Goal: Task Accomplishment & Management: Use online tool/utility

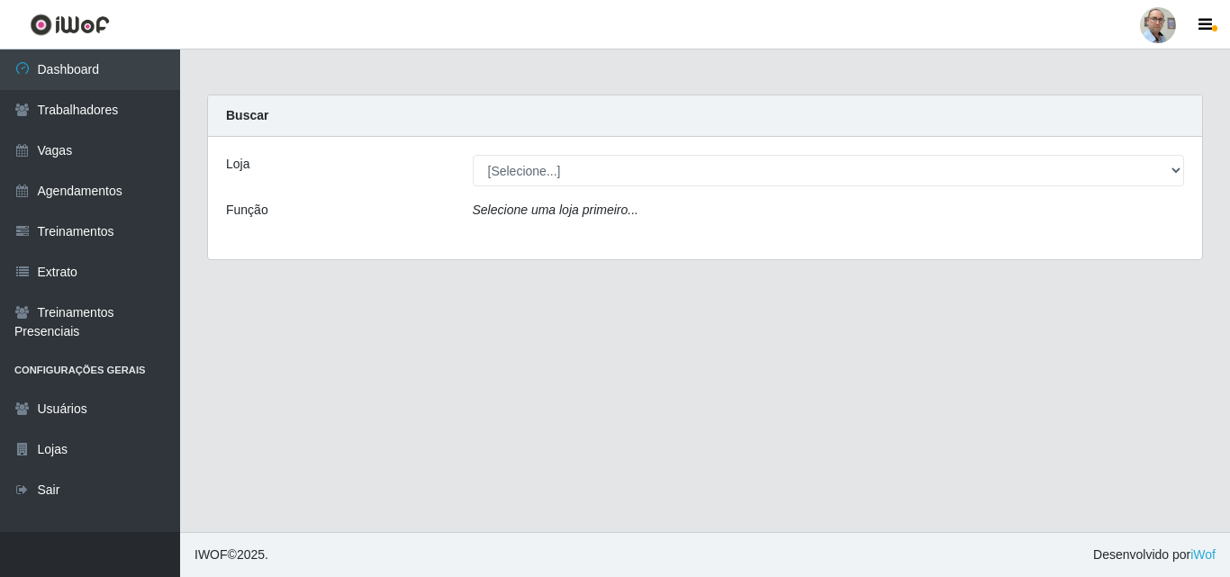
select select "251"
click at [473, 155] on select "[Selecione...] Mar Vermelho - Loja 04" at bounding box center [829, 171] width 712 height 32
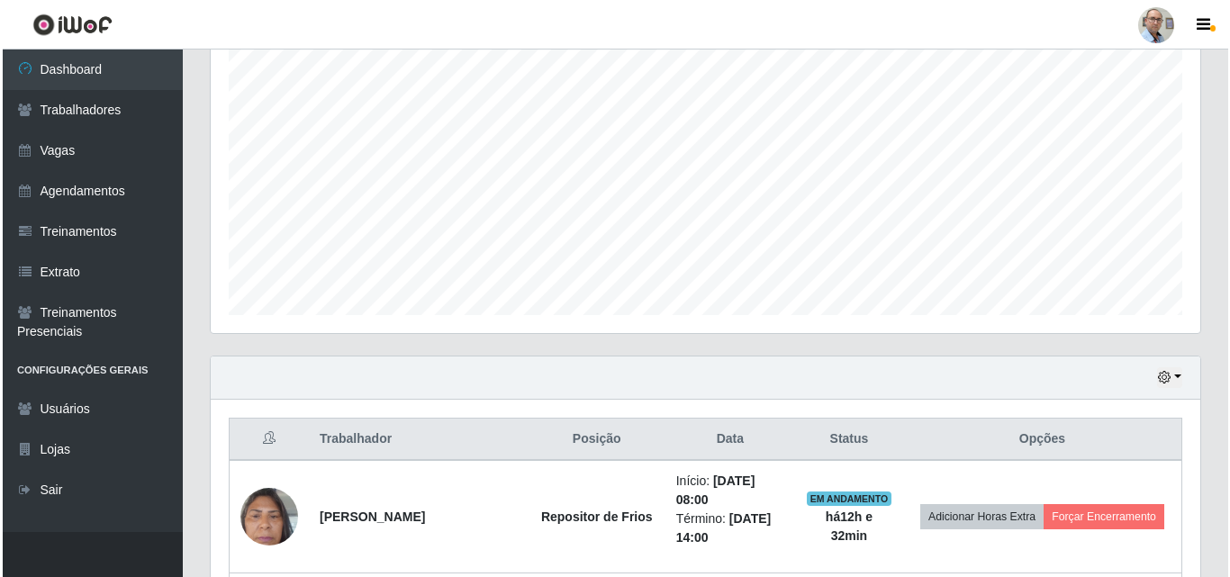
scroll to position [630, 0]
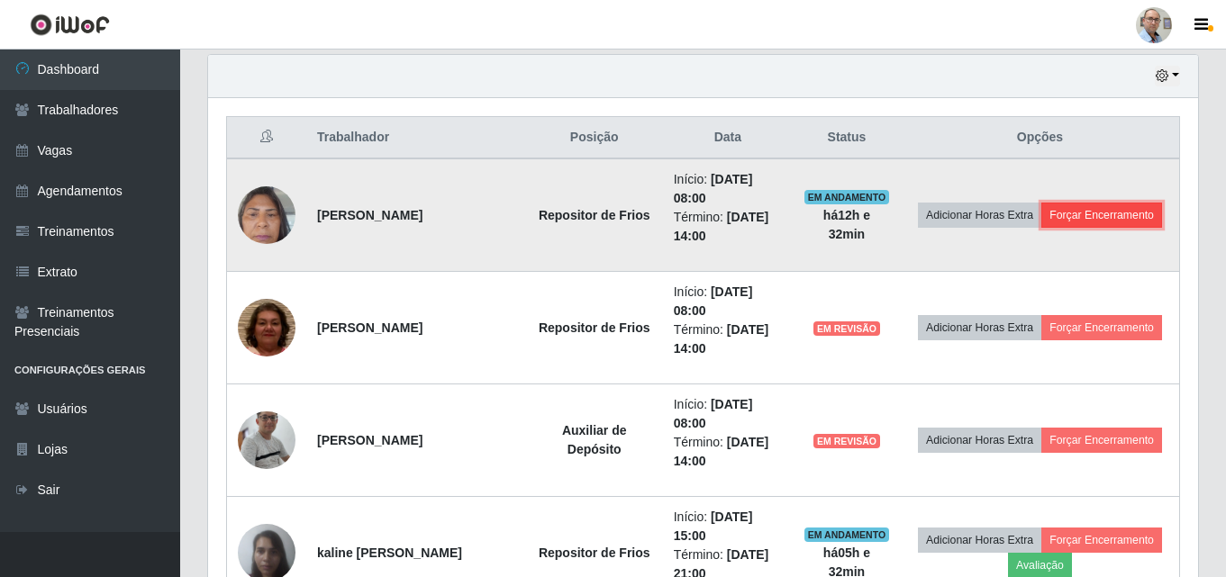
click at [1099, 223] on button "Forçar Encerramento" at bounding box center [1101, 215] width 121 height 25
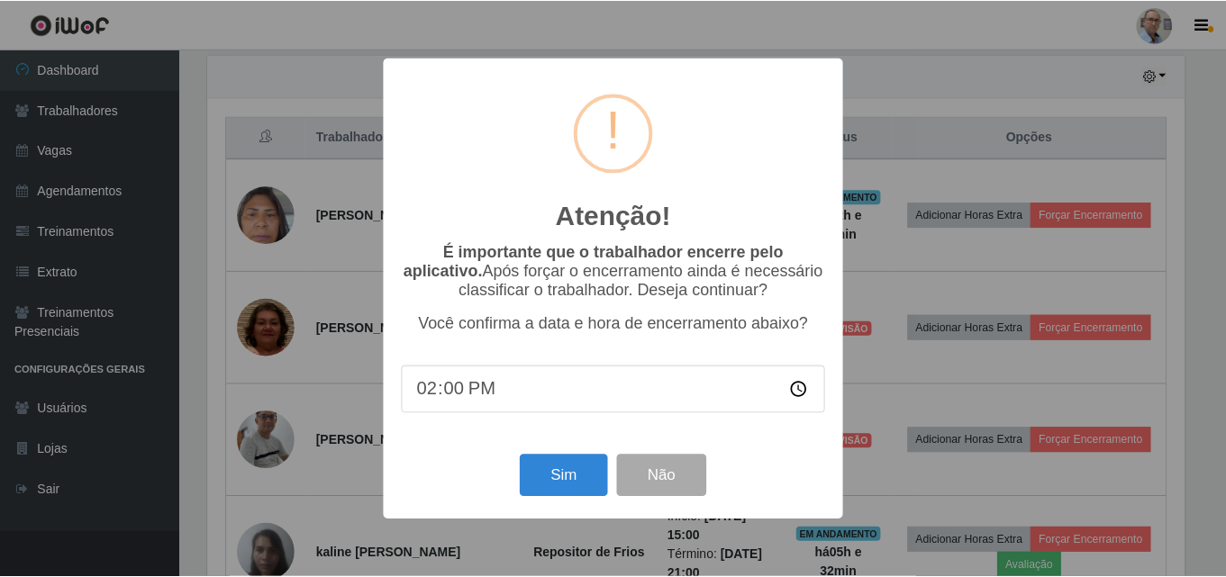
scroll to position [374, 981]
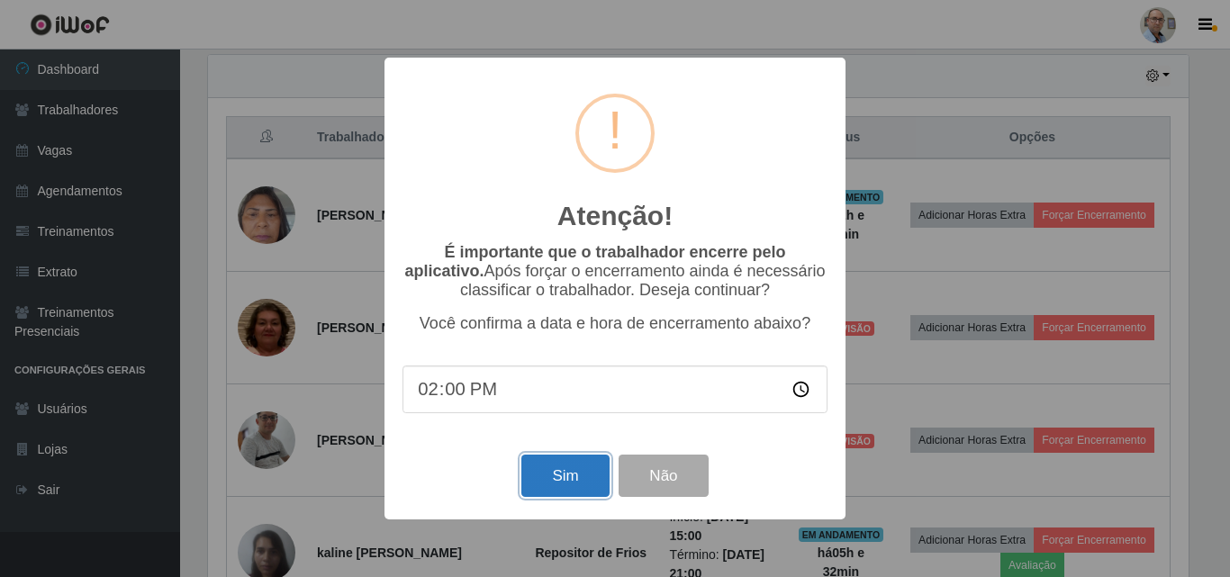
click at [571, 472] on button "Sim" at bounding box center [564, 476] width 87 height 42
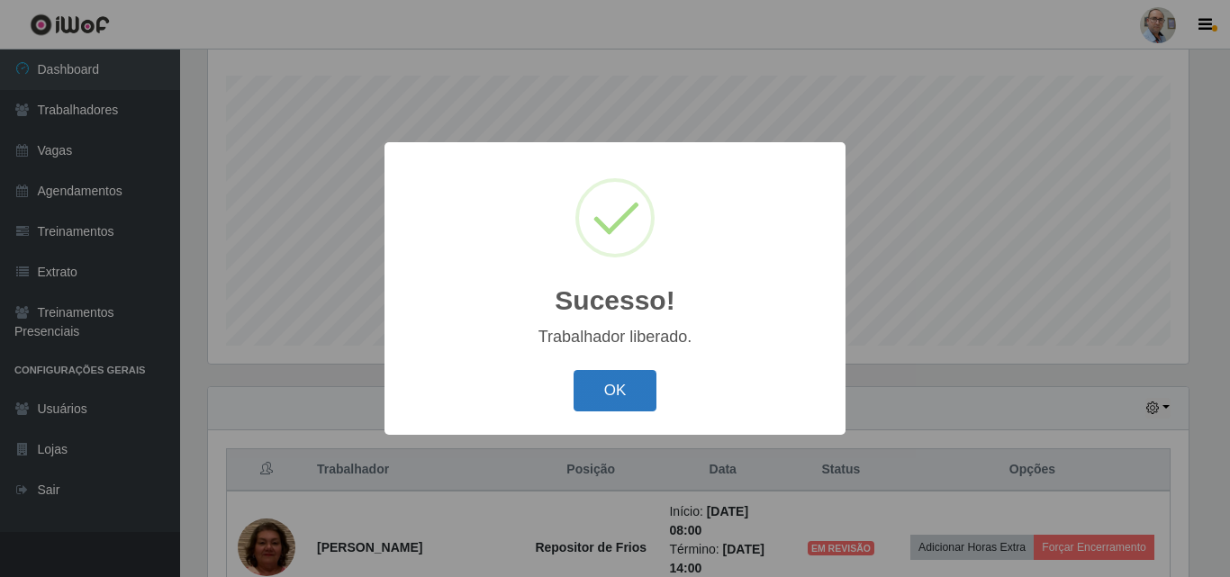
click at [627, 385] on button "OK" at bounding box center [616, 391] width 84 height 42
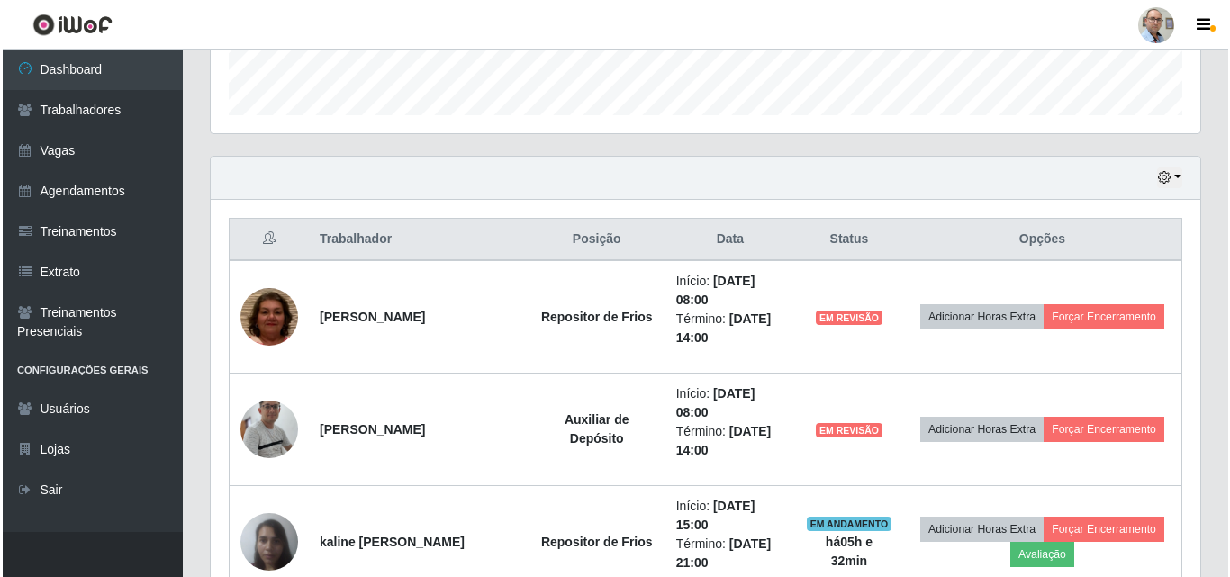
scroll to position [568, 0]
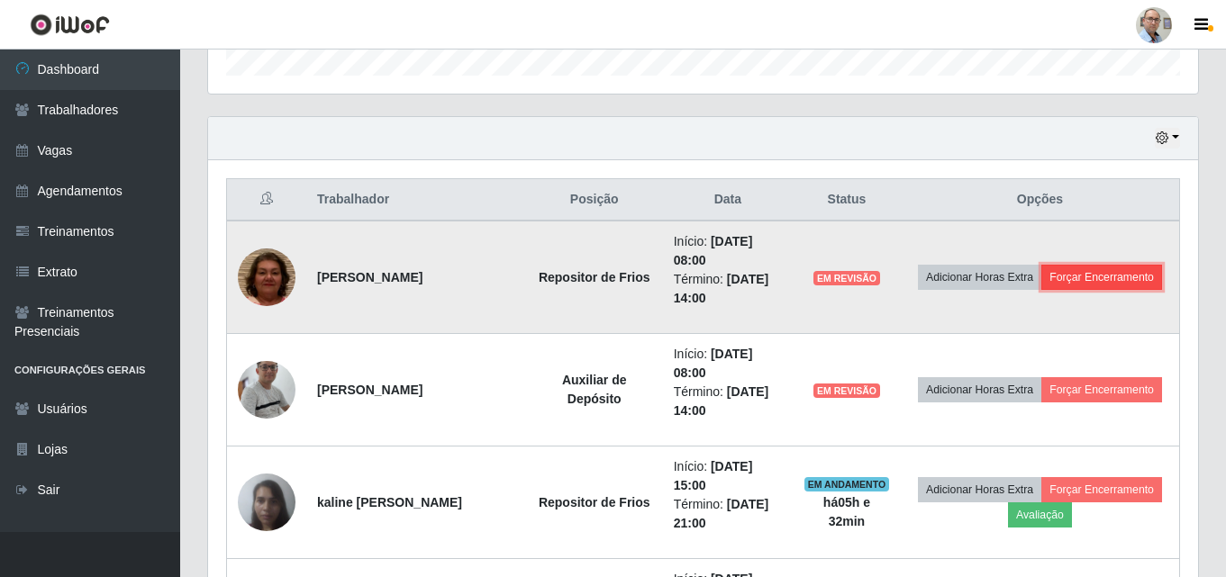
click at [1108, 276] on button "Forçar Encerramento" at bounding box center [1101, 277] width 121 height 25
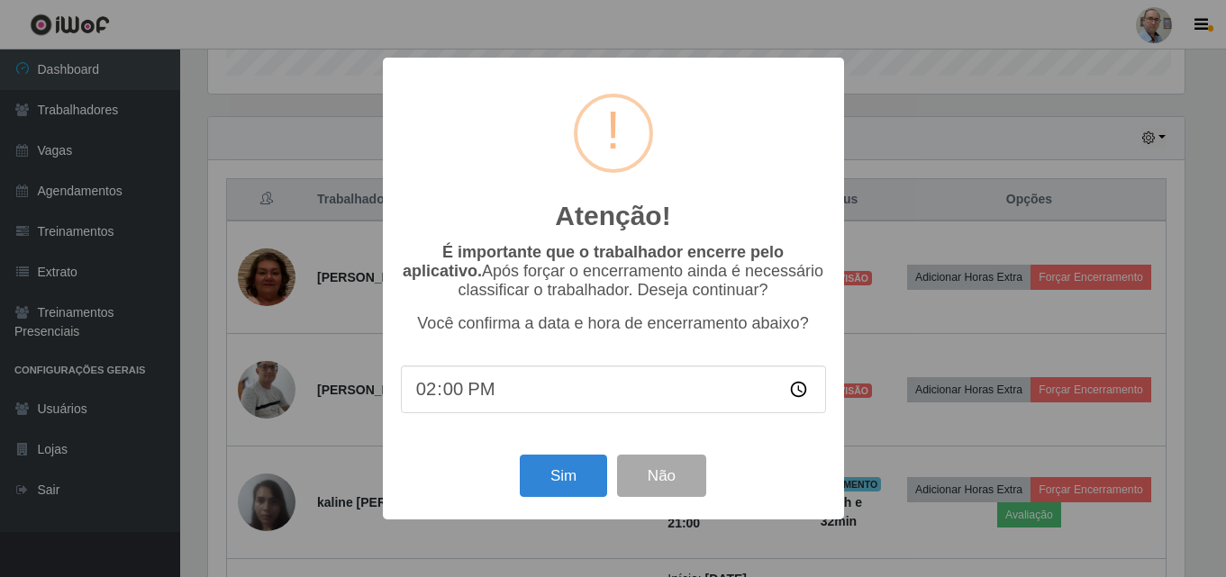
scroll to position [374, 981]
click at [557, 481] on button "Sim" at bounding box center [564, 476] width 87 height 42
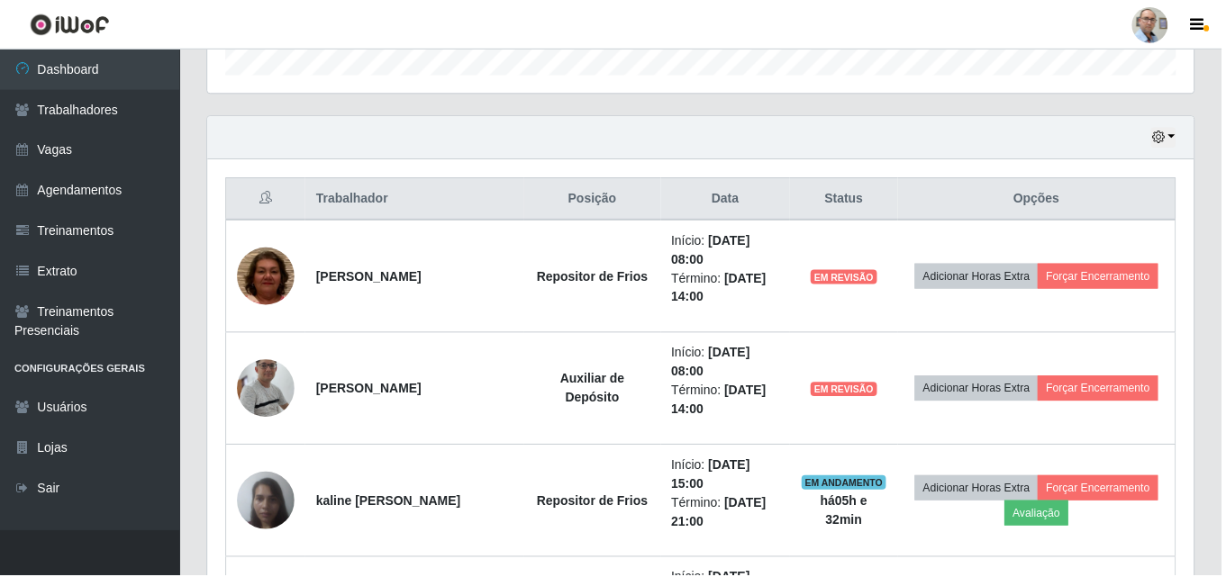
scroll to position [298, 0]
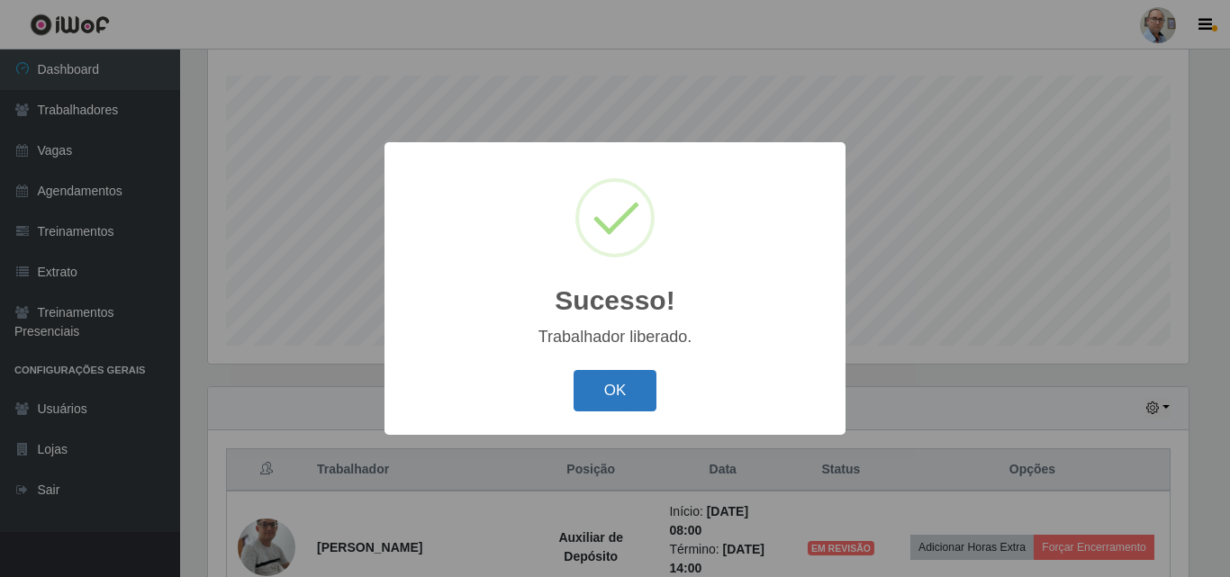
click at [610, 389] on button "OK" at bounding box center [616, 391] width 84 height 42
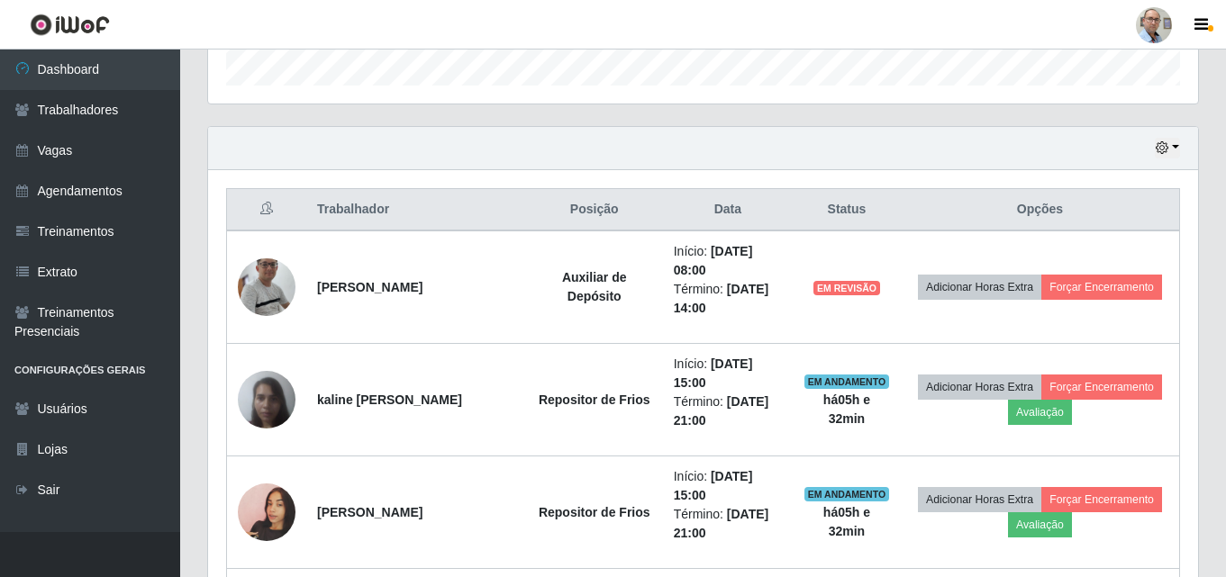
scroll to position [568, 0]
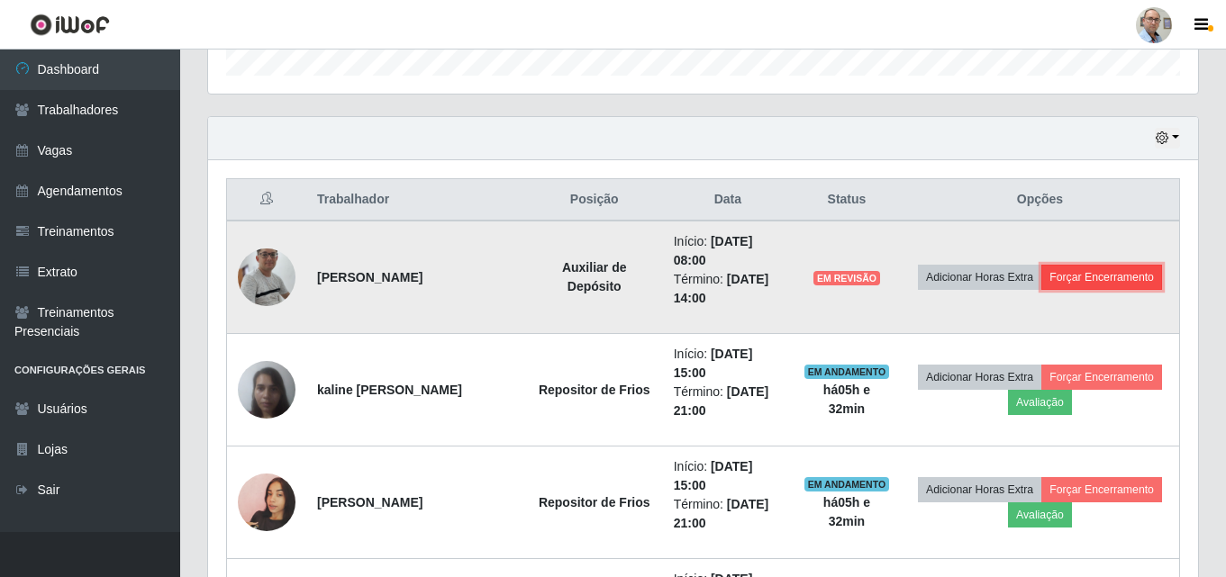
click at [1123, 273] on button "Forçar Encerramento" at bounding box center [1101, 277] width 121 height 25
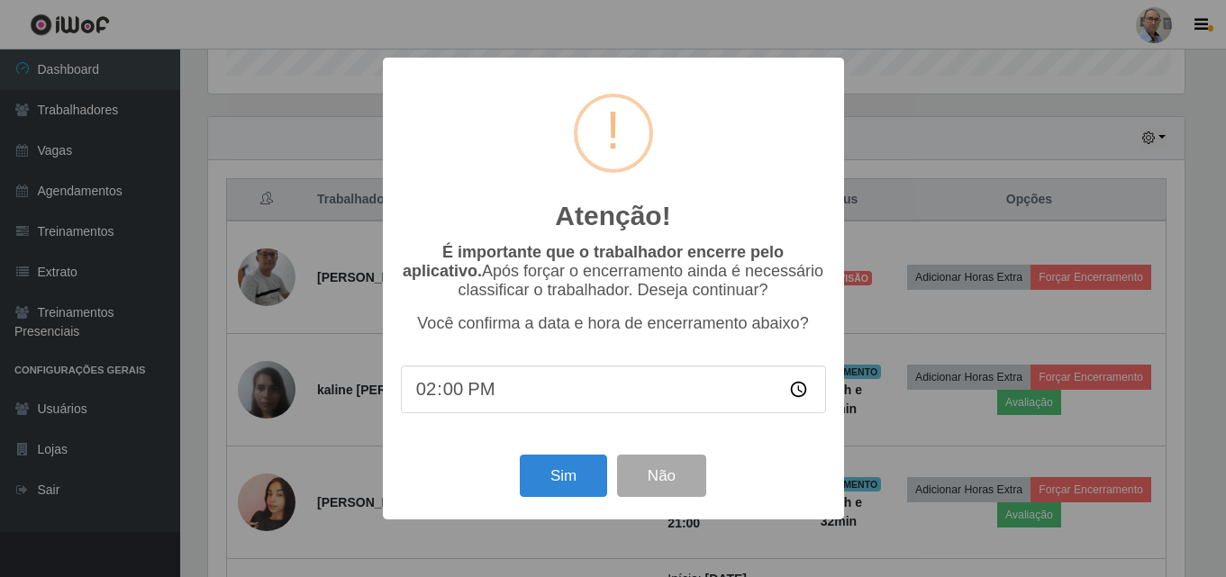
scroll to position [374, 981]
click at [566, 487] on button "Sim" at bounding box center [564, 476] width 87 height 42
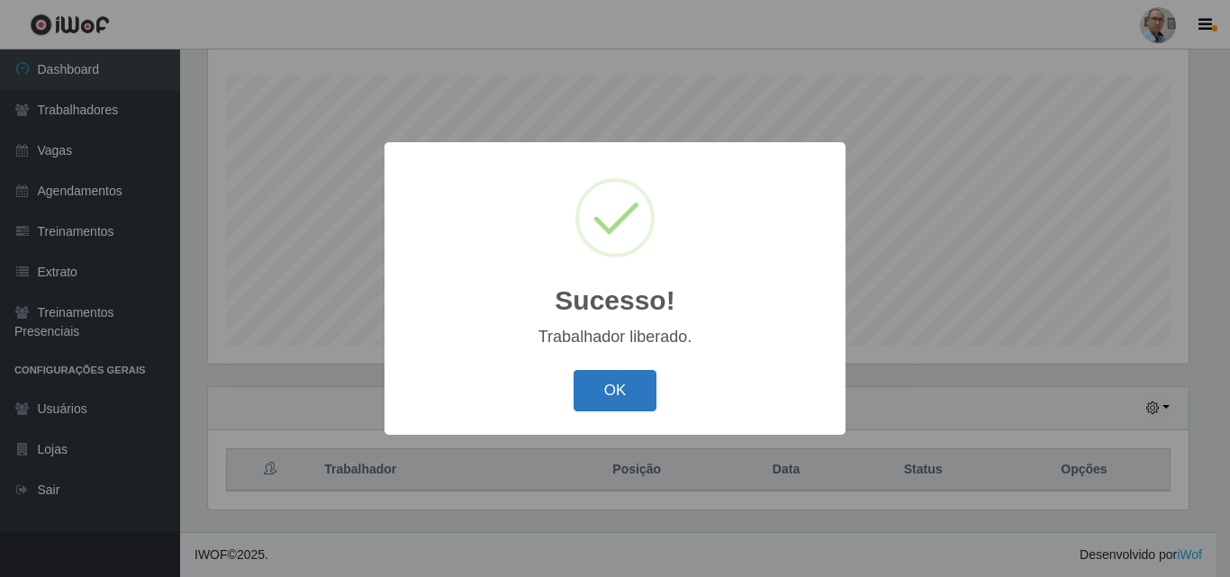
click at [619, 394] on button "OK" at bounding box center [616, 391] width 84 height 42
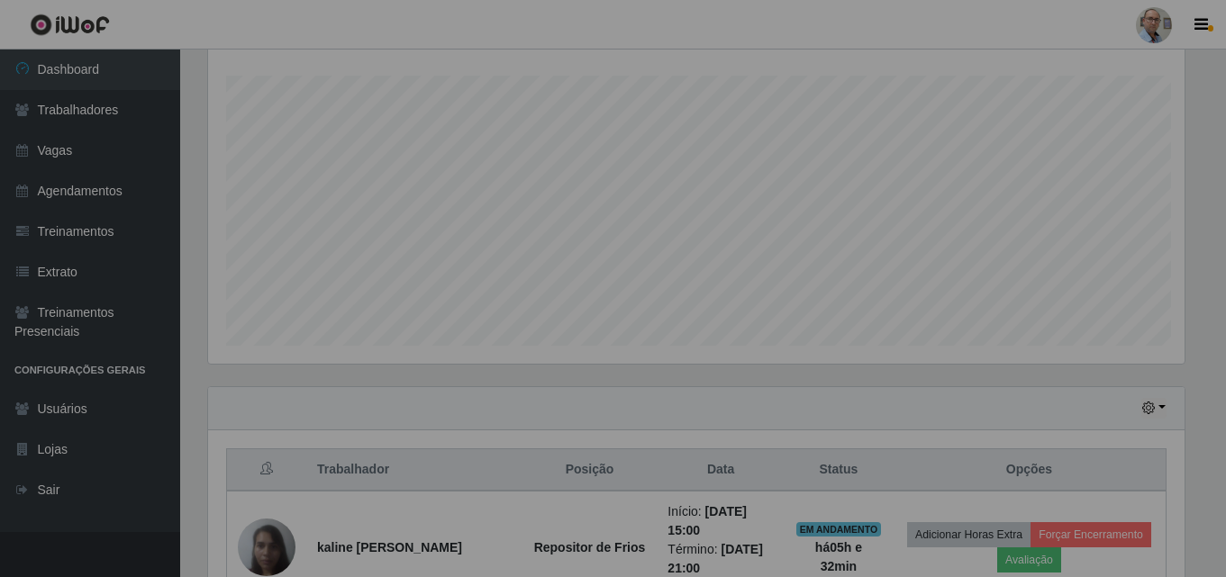
scroll to position [0, 0]
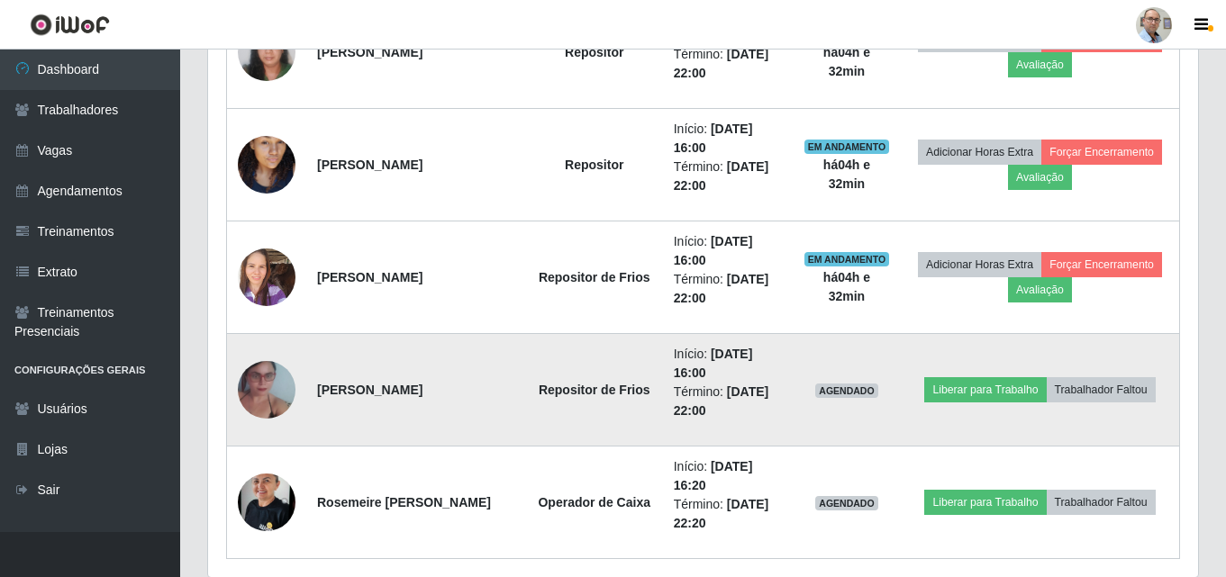
click at [267, 392] on img at bounding box center [267, 390] width 58 height 103
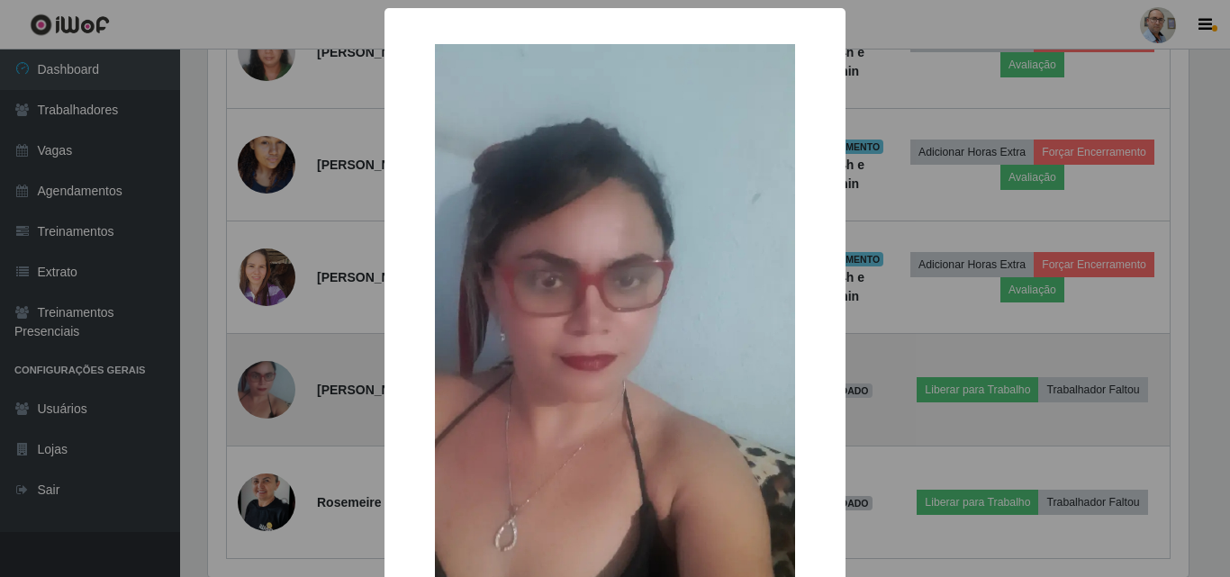
click at [267, 392] on div "× OK Cancel" at bounding box center [615, 288] width 1230 height 577
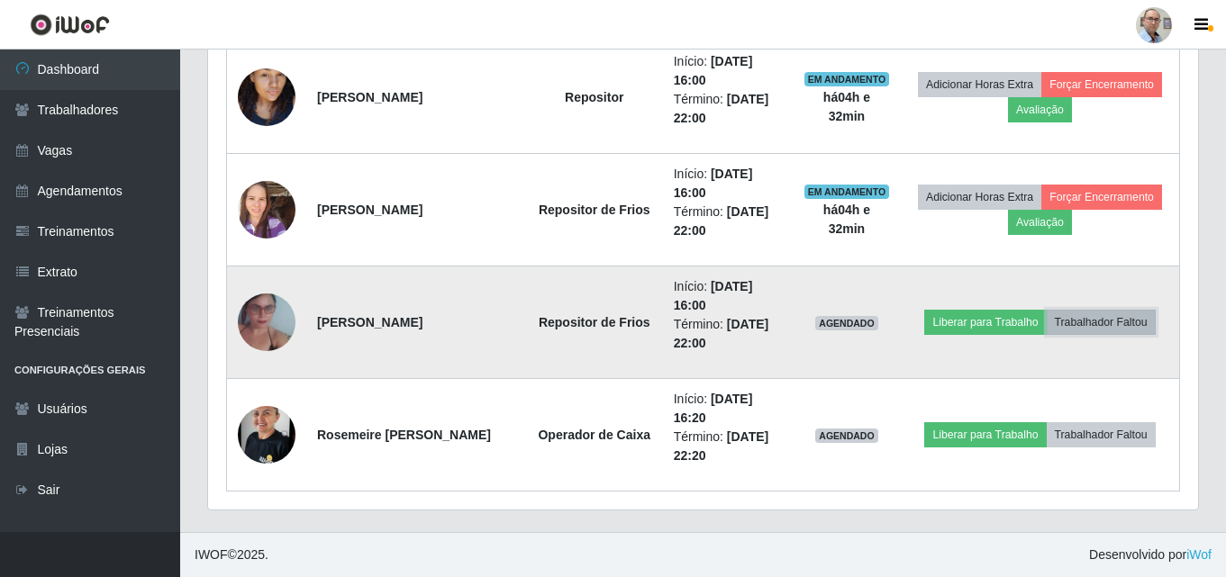
click at [1111, 324] on button "Trabalhador Faltou" at bounding box center [1100, 322] width 109 height 25
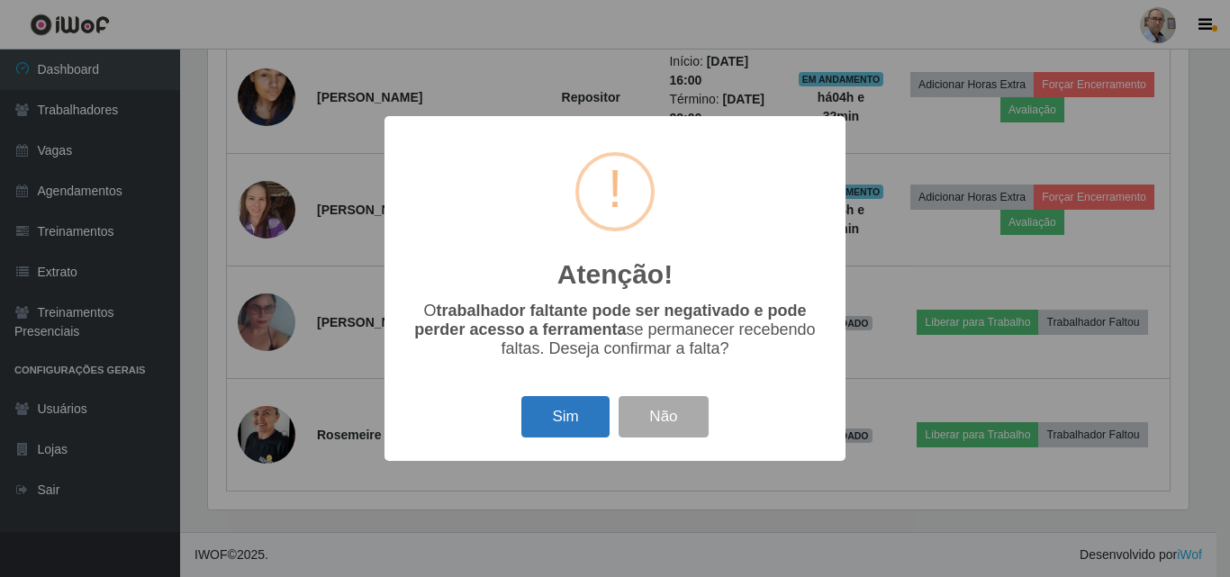
click at [556, 421] on button "Sim" at bounding box center [564, 417] width 87 height 42
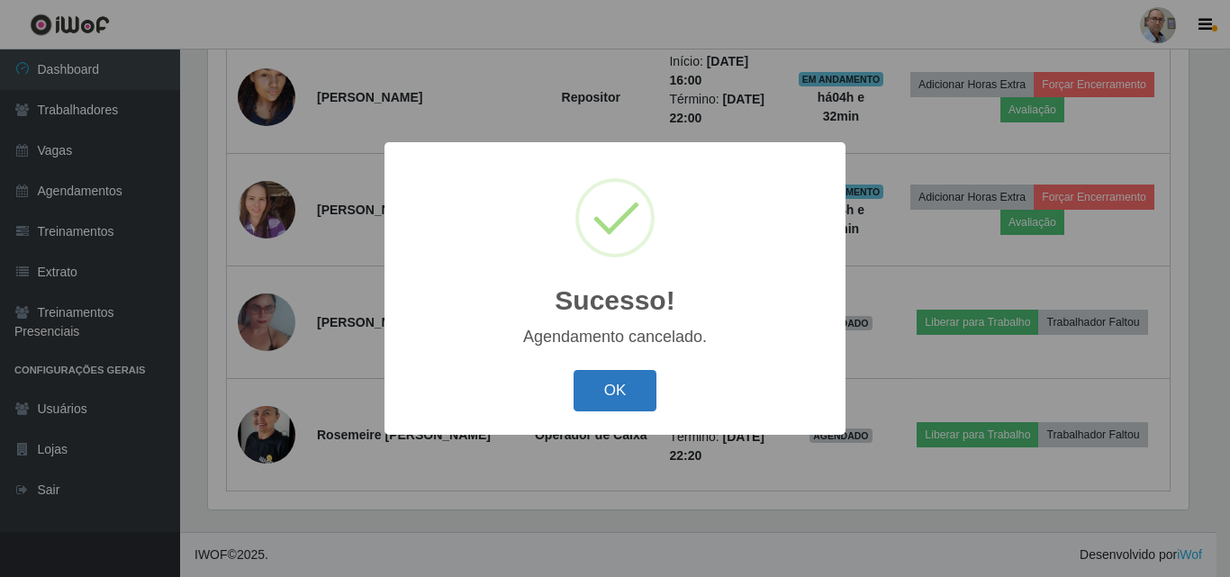
click at [626, 390] on button "OK" at bounding box center [616, 391] width 84 height 42
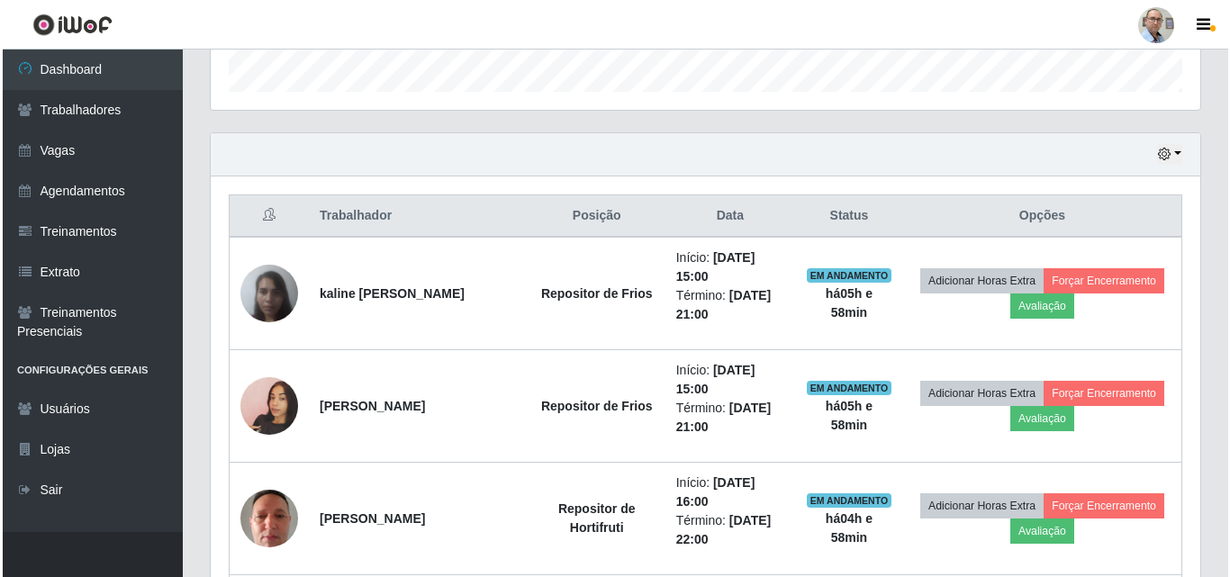
scroll to position [703, 0]
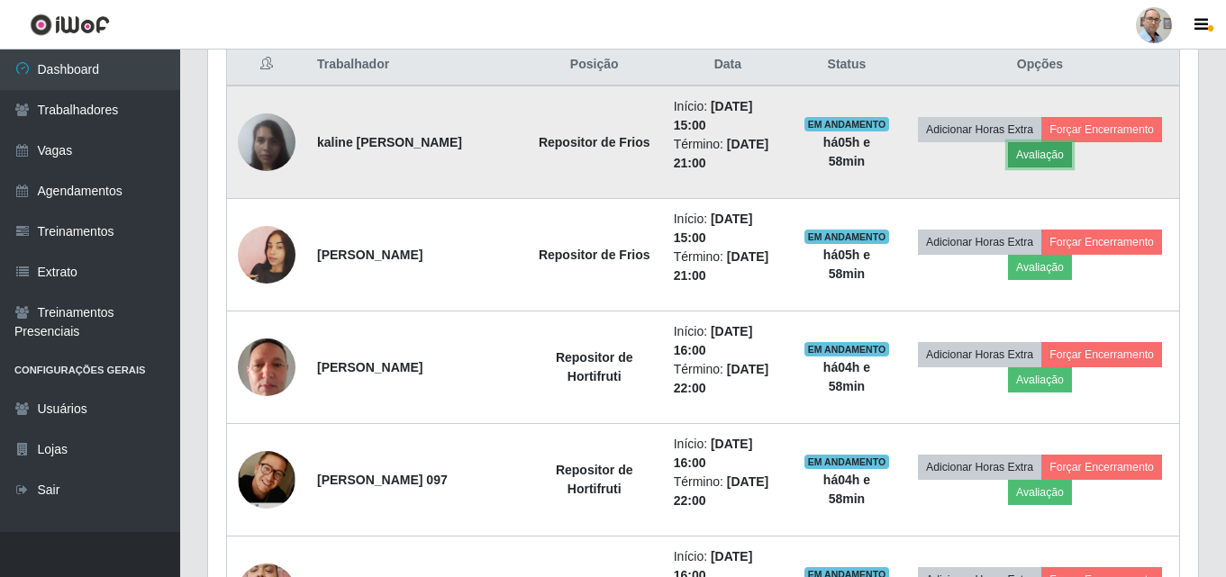
click at [1049, 159] on button "Avaliação" at bounding box center [1040, 154] width 64 height 25
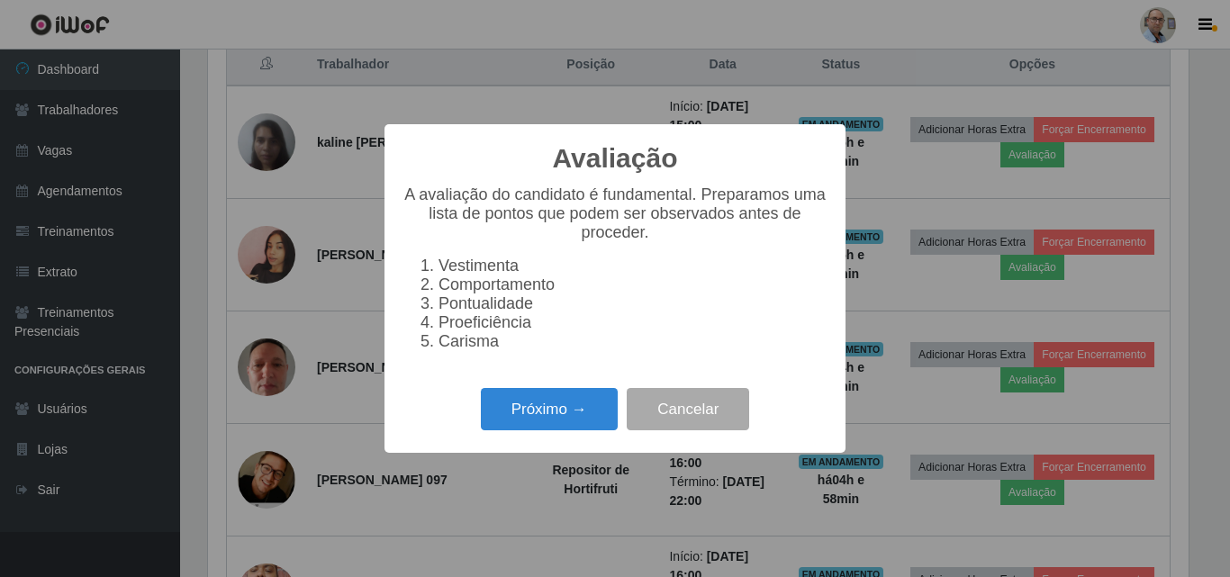
scroll to position [374, 981]
click at [564, 414] on button "Próximo →" at bounding box center [549, 409] width 137 height 42
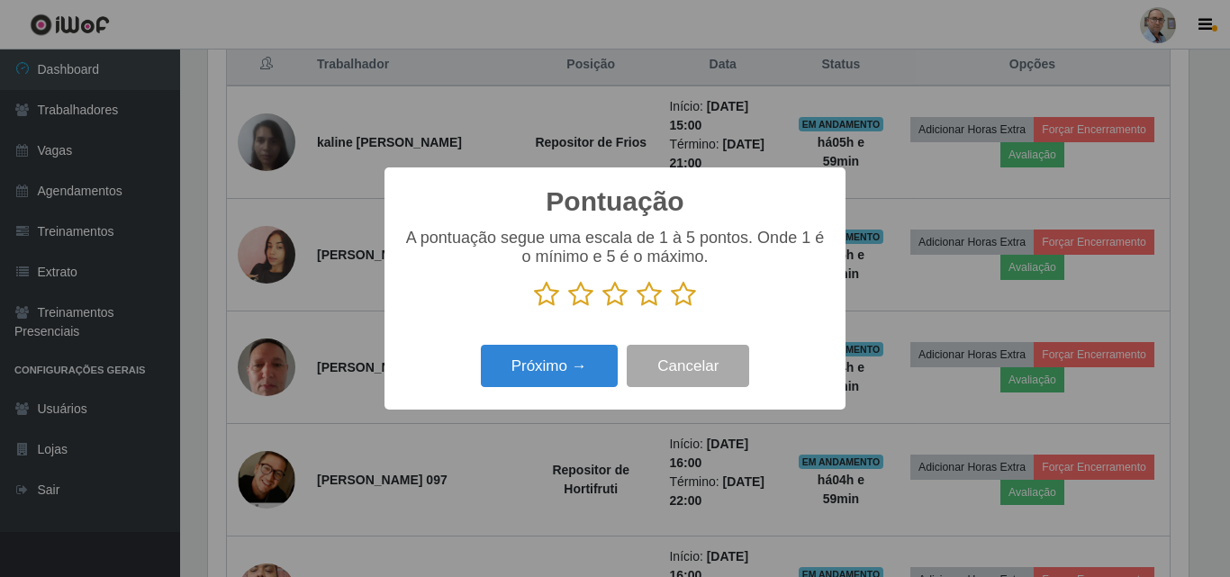
scroll to position [900136, 899529]
click at [681, 295] on icon at bounding box center [683, 294] width 25 height 27
click at [671, 308] on input "radio" at bounding box center [671, 308] width 0 height 0
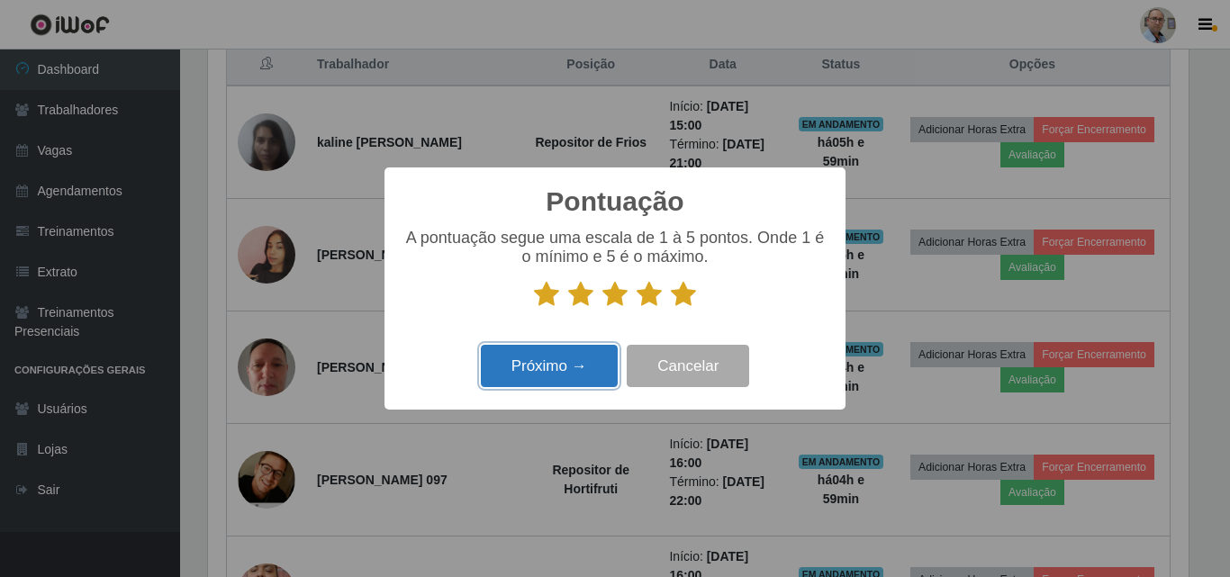
click at [553, 358] on button "Próximo →" at bounding box center [549, 366] width 137 height 42
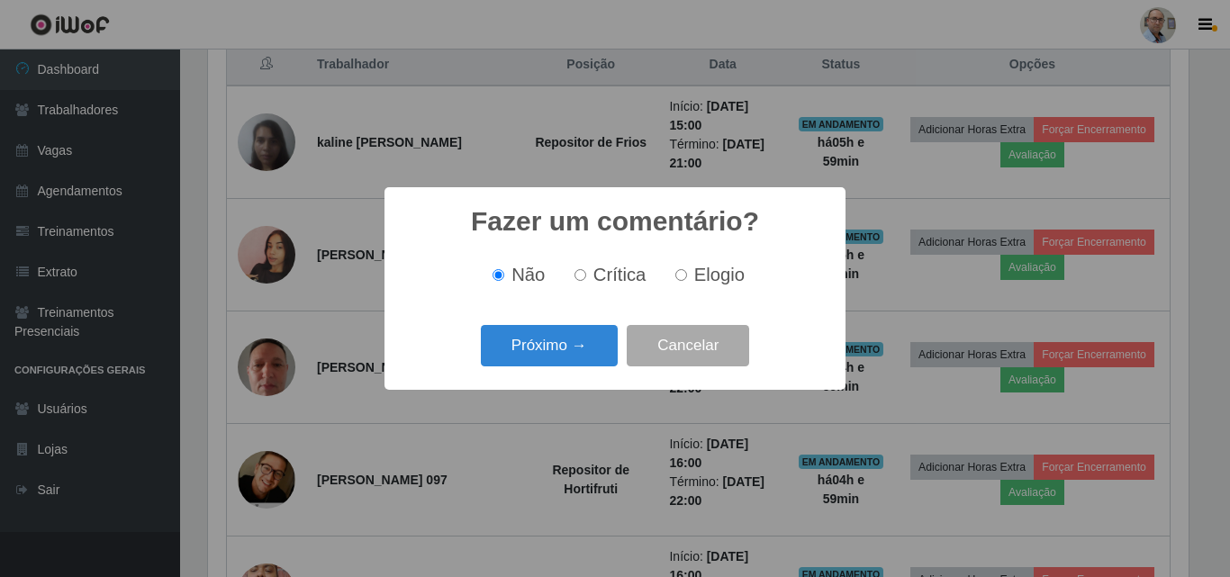
click at [553, 358] on button "Próximo →" at bounding box center [549, 346] width 137 height 42
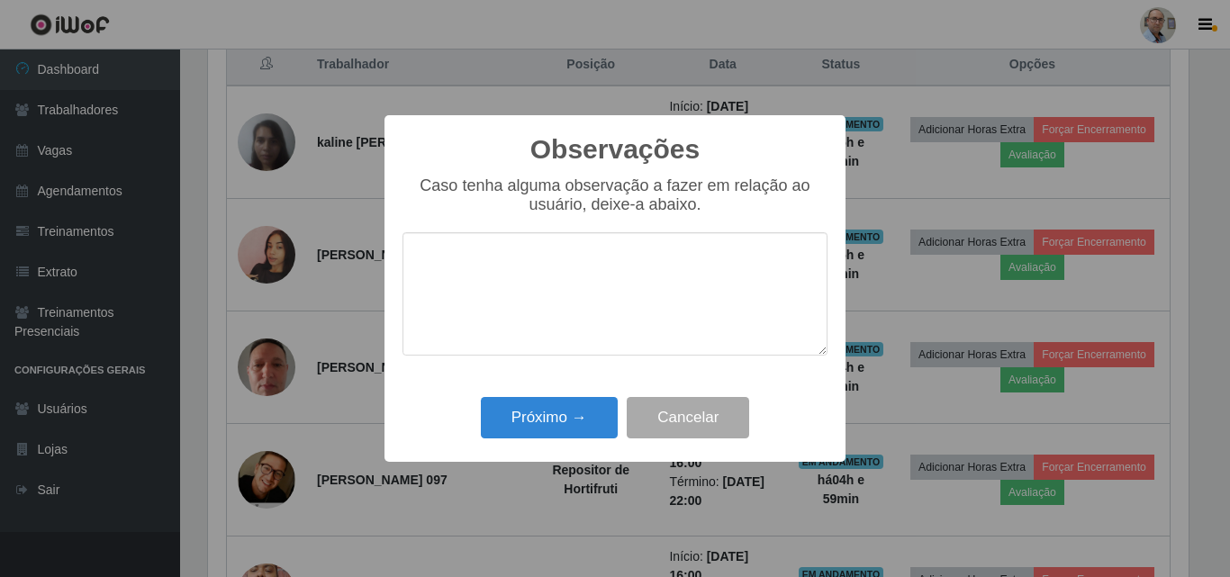
click at [553, 356] on textarea at bounding box center [615, 293] width 425 height 123
click at [545, 408] on button "Próximo →" at bounding box center [549, 418] width 137 height 42
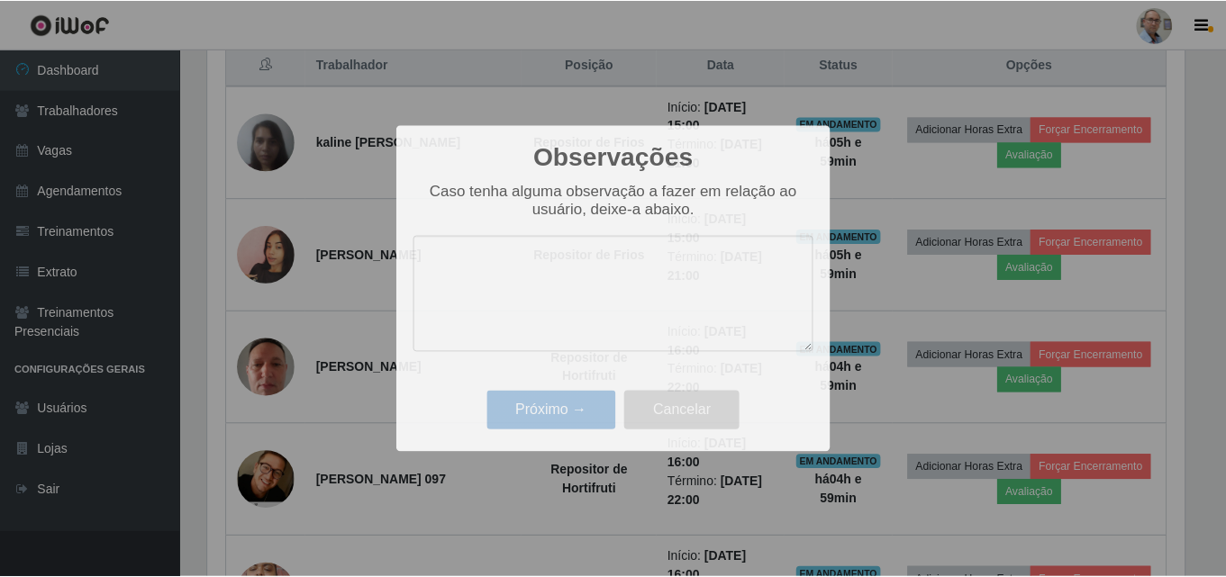
scroll to position [374, 990]
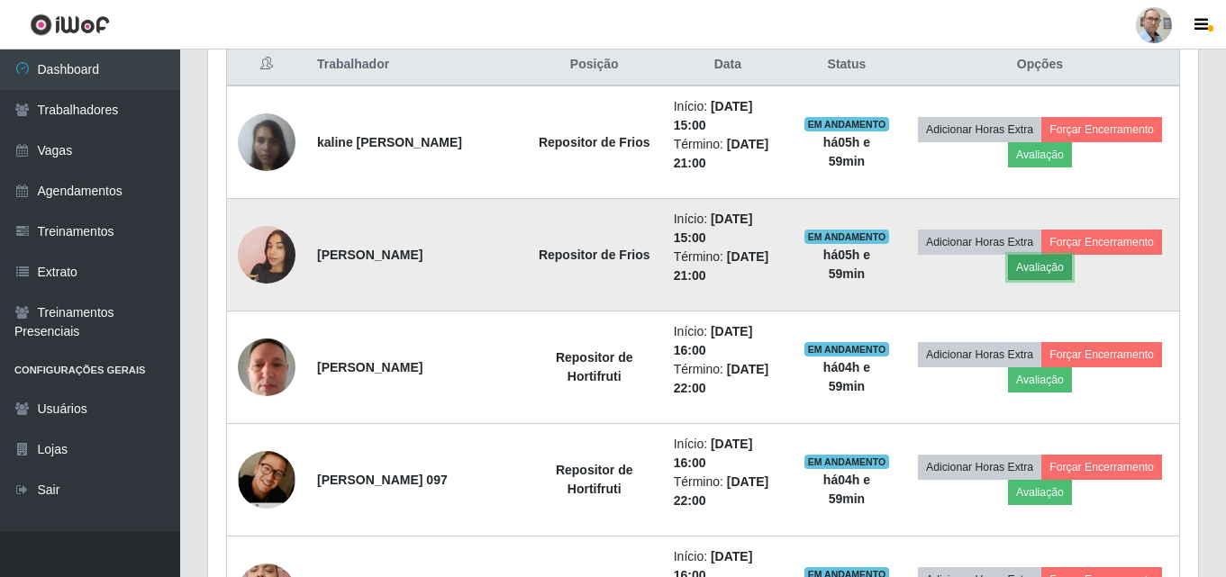
click at [1048, 266] on button "Avaliação" at bounding box center [1040, 267] width 64 height 25
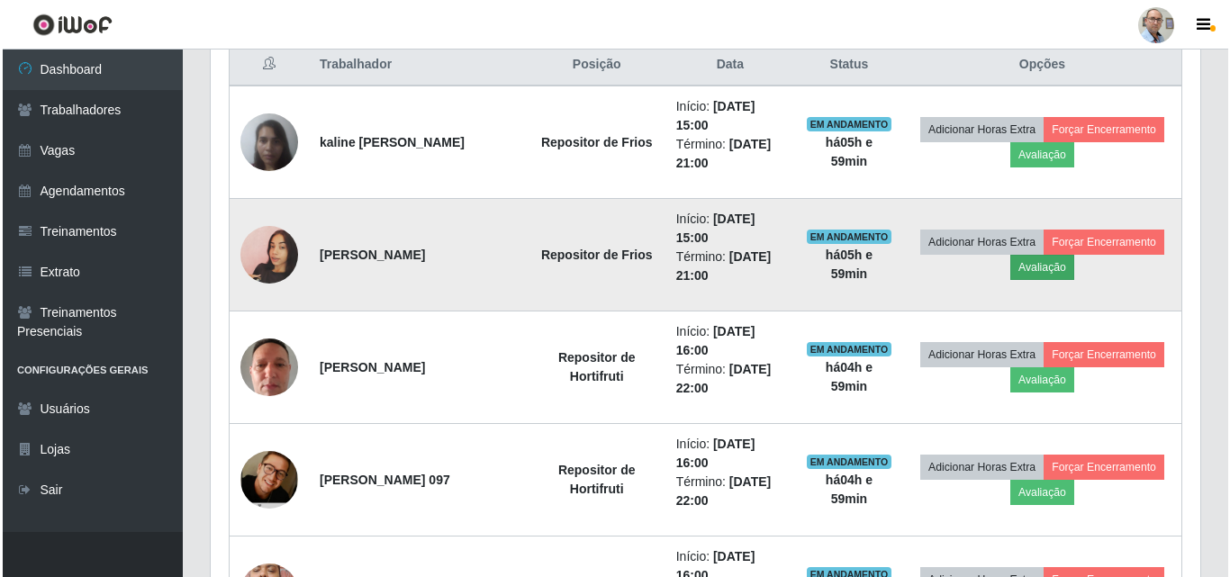
scroll to position [374, 981]
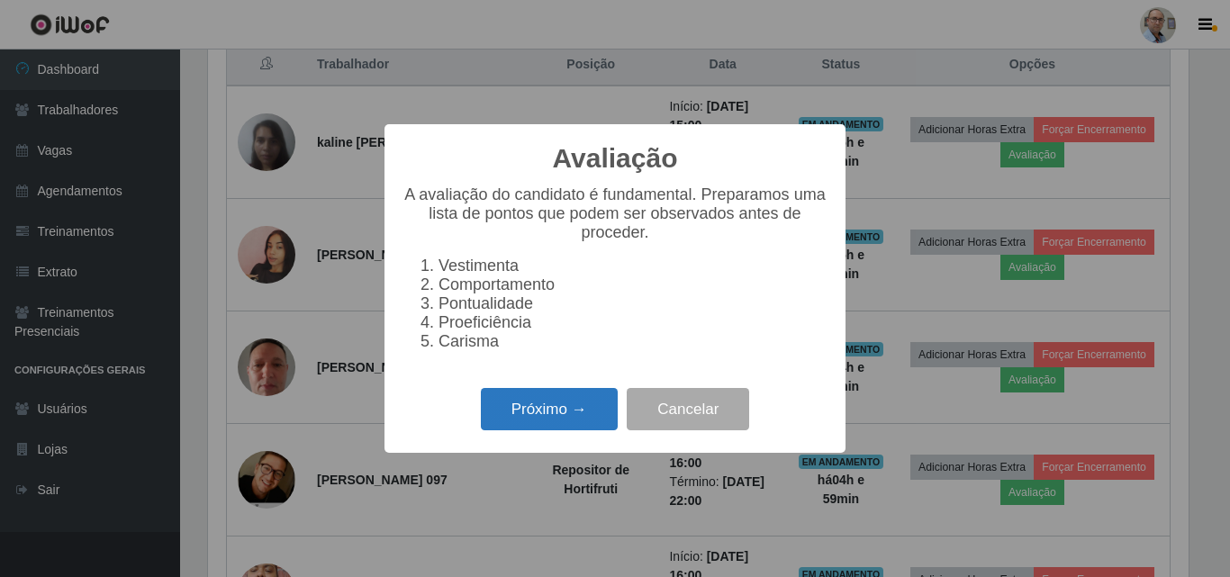
click at [555, 421] on button "Próximo →" at bounding box center [549, 409] width 137 height 42
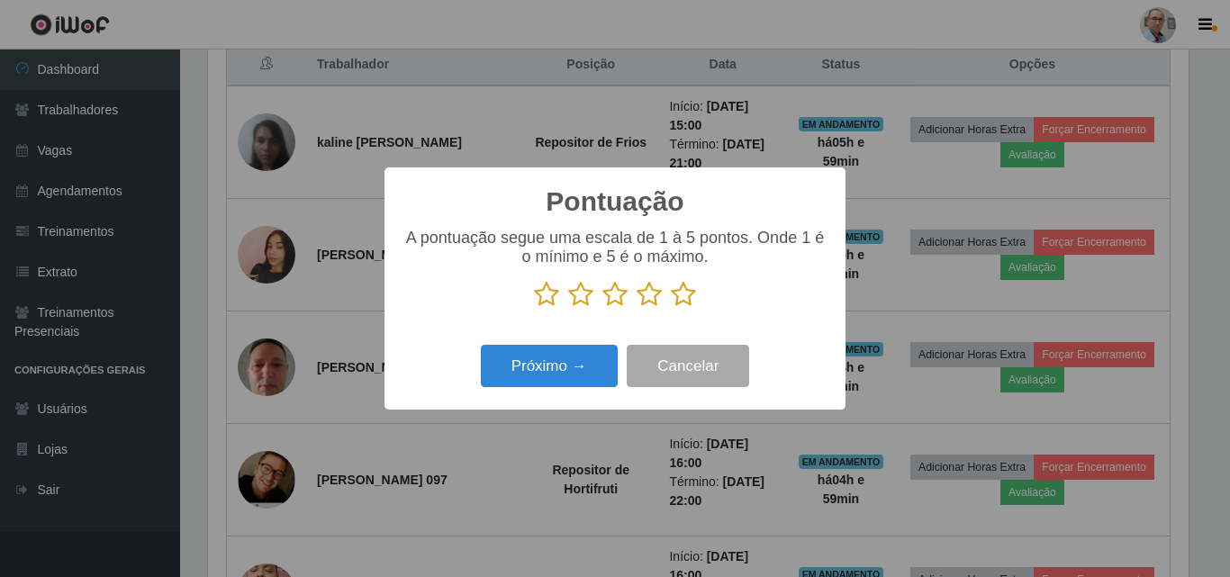
click at [681, 304] on icon at bounding box center [683, 294] width 25 height 27
click at [671, 308] on input "radio" at bounding box center [671, 308] width 0 height 0
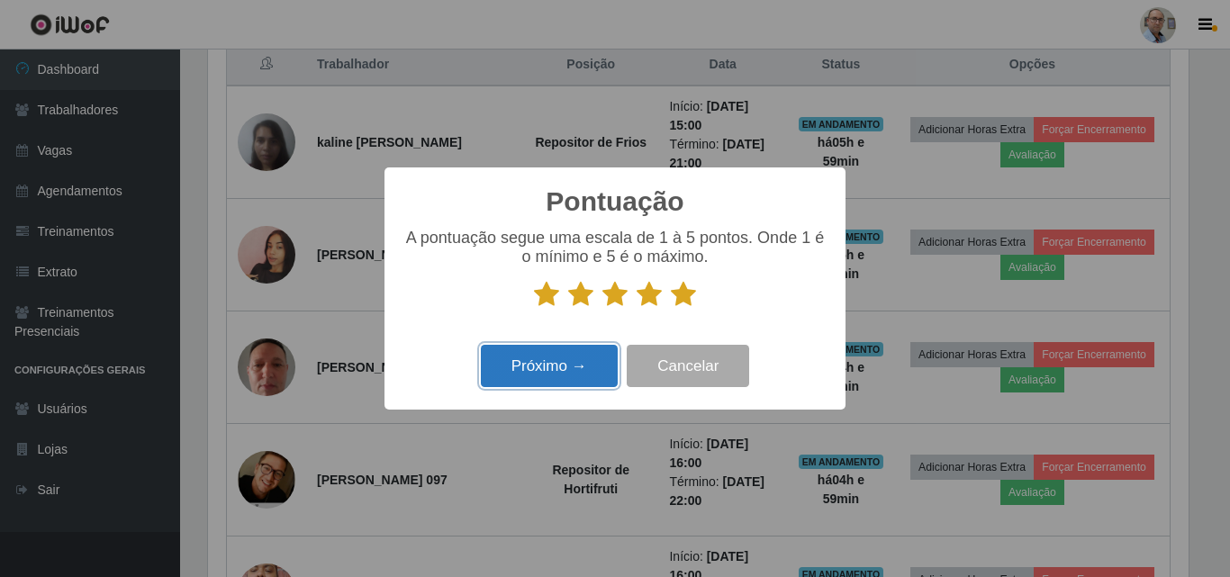
click at [540, 367] on button "Próximo →" at bounding box center [549, 366] width 137 height 42
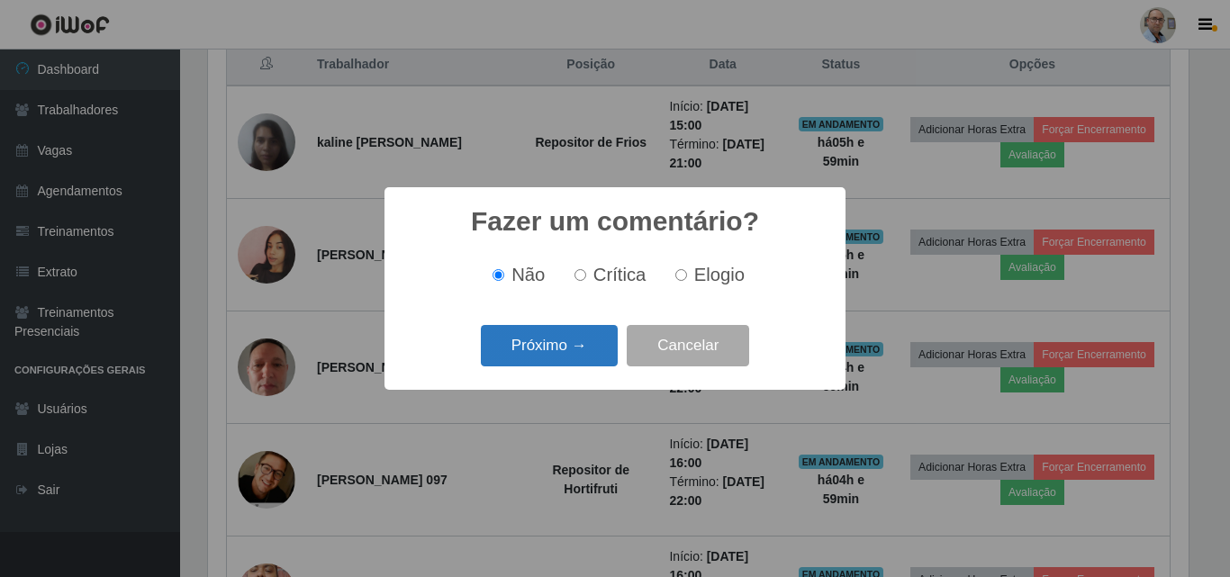
click at [537, 352] on button "Próximo →" at bounding box center [549, 346] width 137 height 42
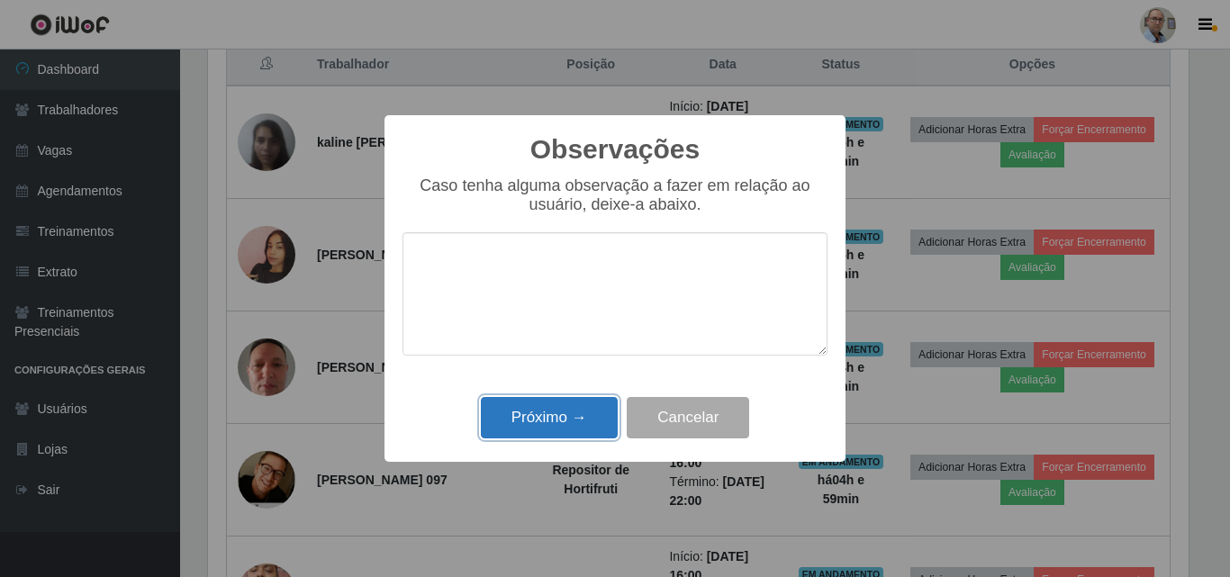
click at [546, 424] on button "Próximo →" at bounding box center [549, 418] width 137 height 42
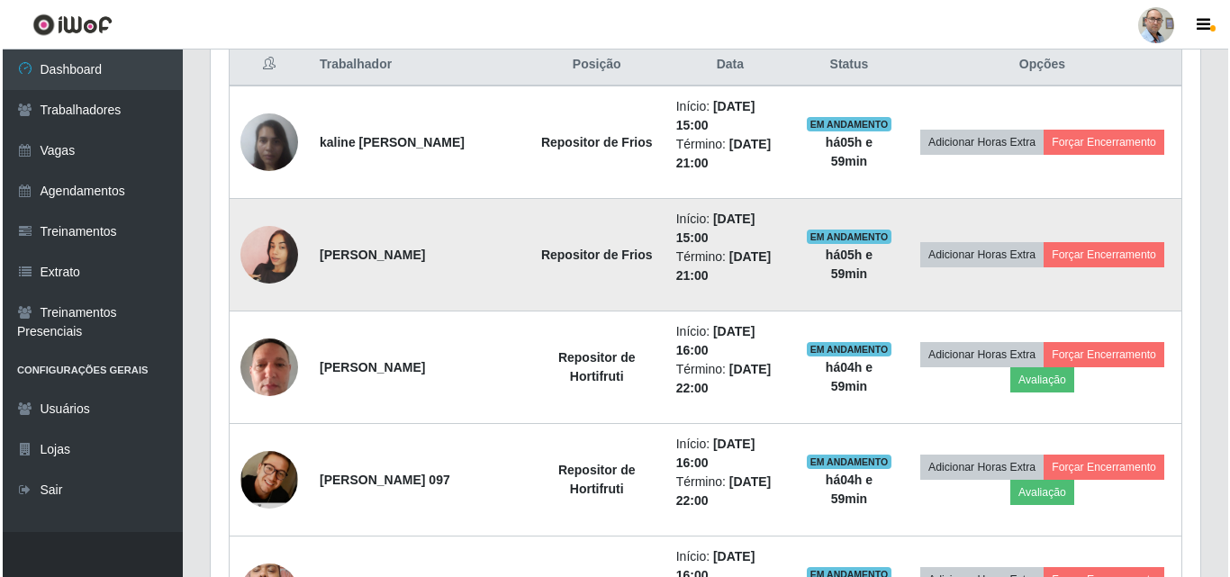
scroll to position [613, 0]
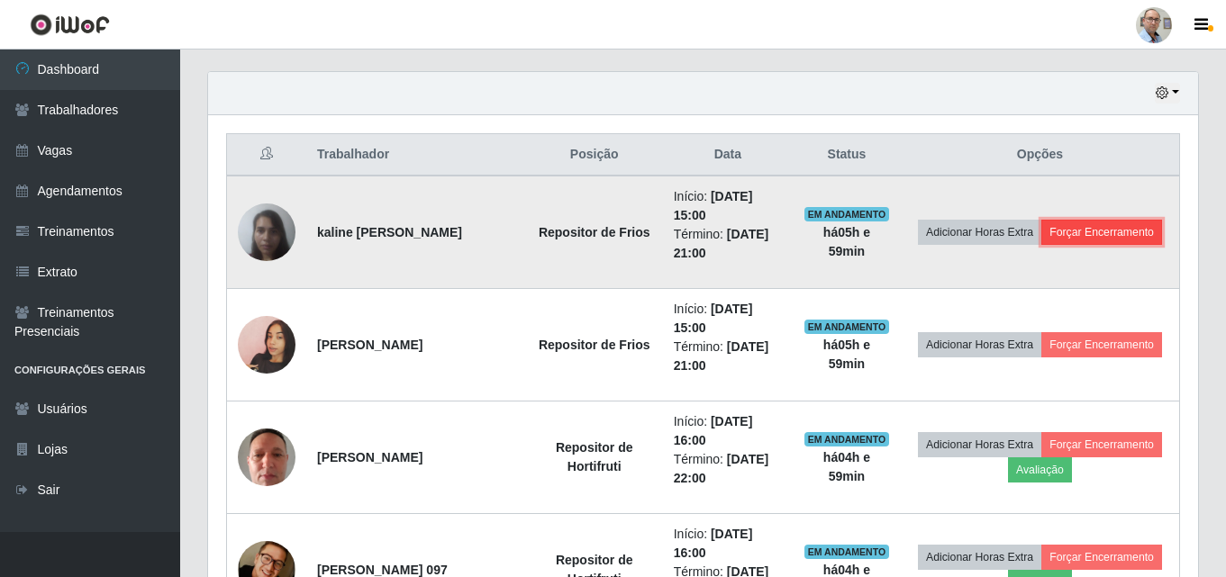
click at [1082, 231] on button "Forçar Encerramento" at bounding box center [1101, 232] width 121 height 25
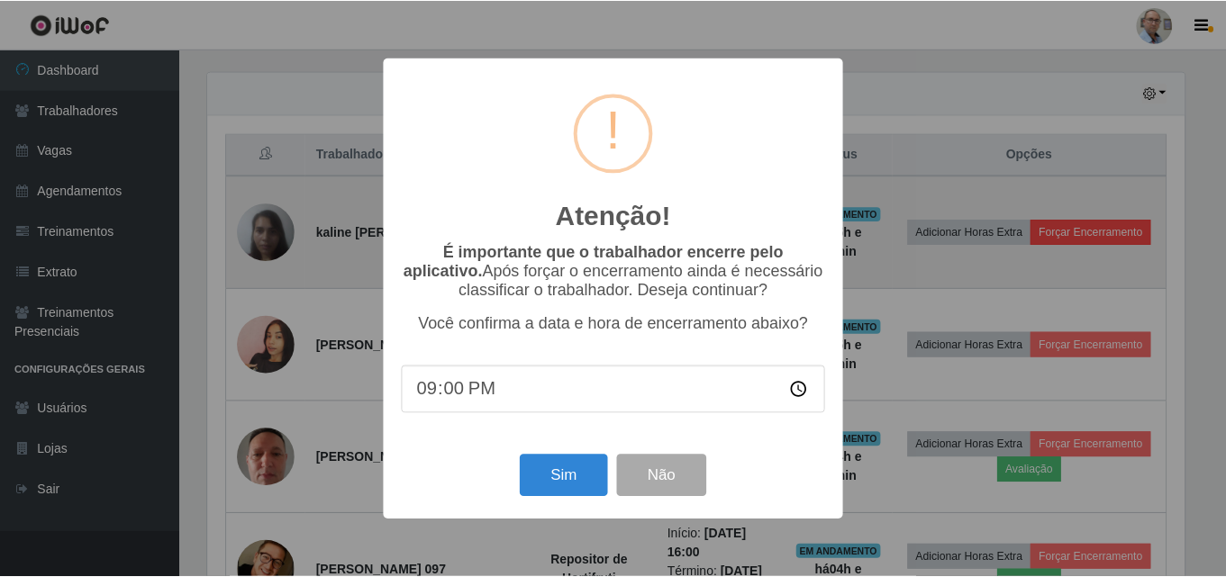
scroll to position [374, 981]
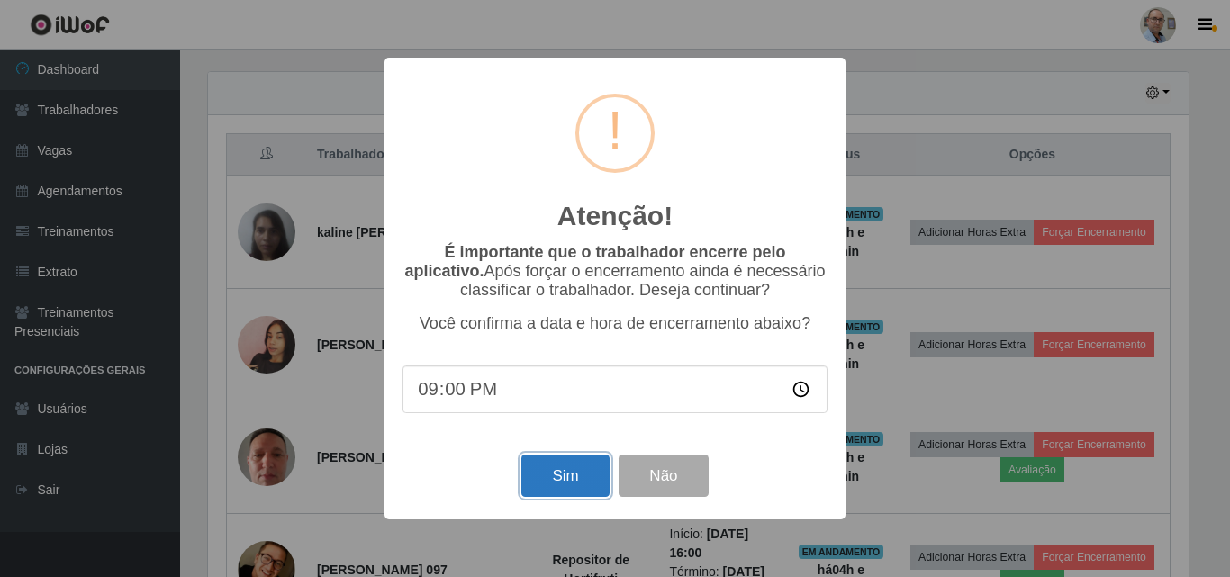
click at [566, 478] on button "Sim" at bounding box center [564, 476] width 87 height 42
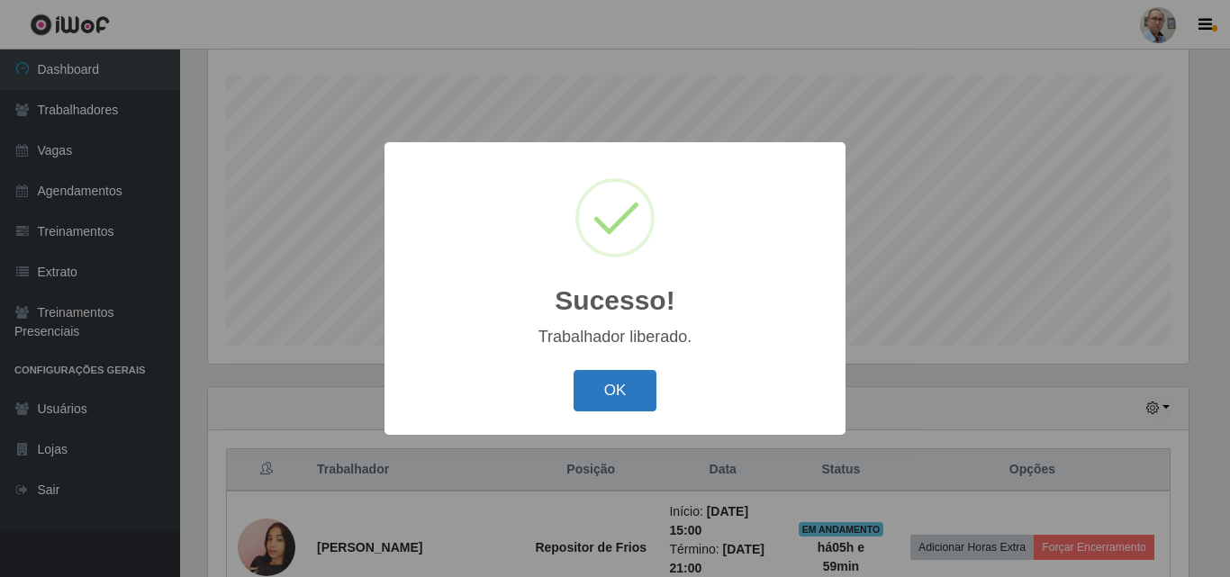
click at [588, 394] on button "OK" at bounding box center [616, 391] width 84 height 42
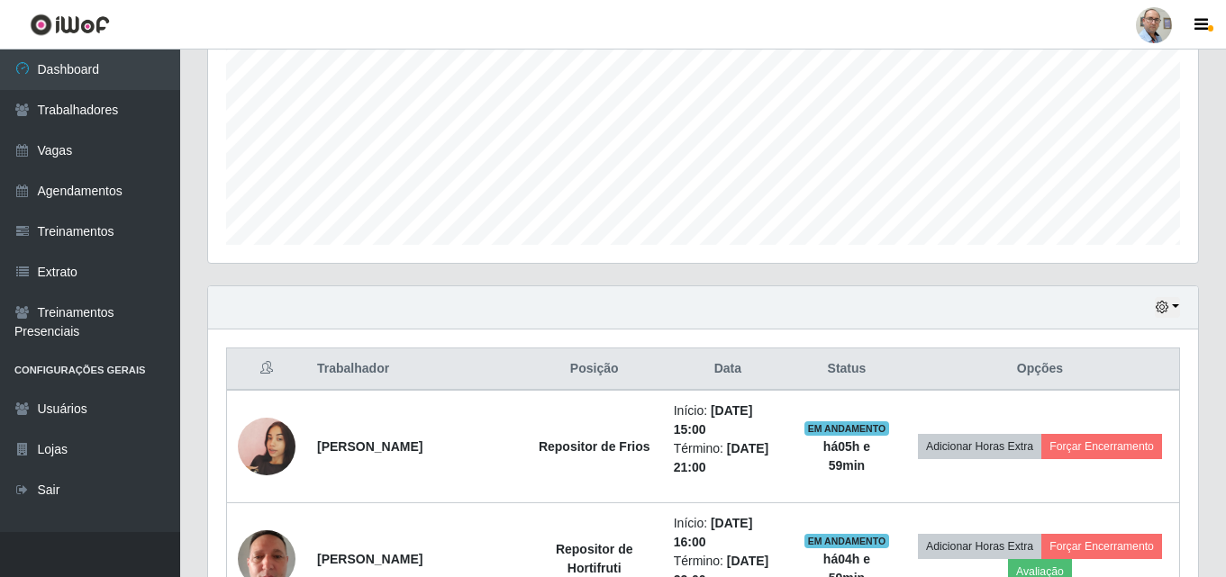
scroll to position [568, 0]
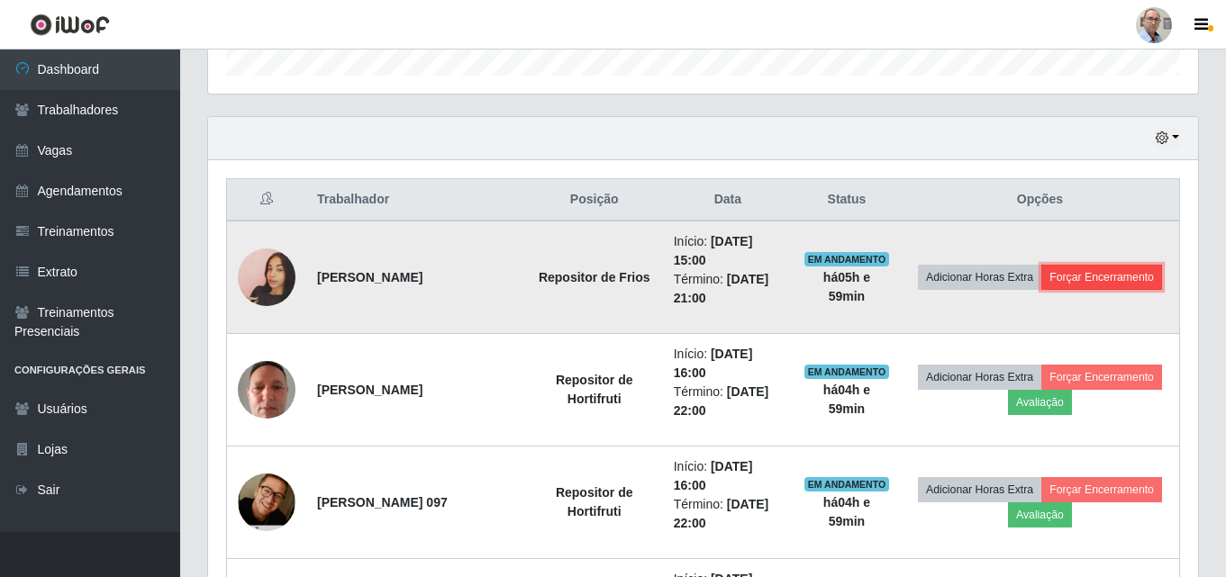
click at [1129, 279] on button "Forçar Encerramento" at bounding box center [1101, 277] width 121 height 25
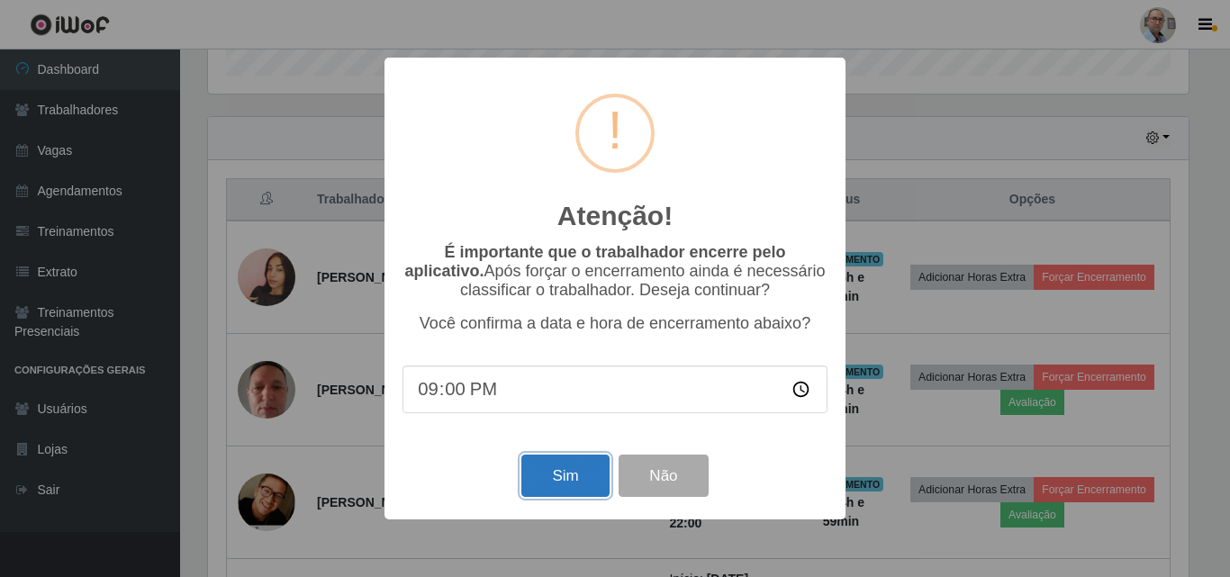
click at [532, 475] on button "Sim" at bounding box center [564, 476] width 87 height 42
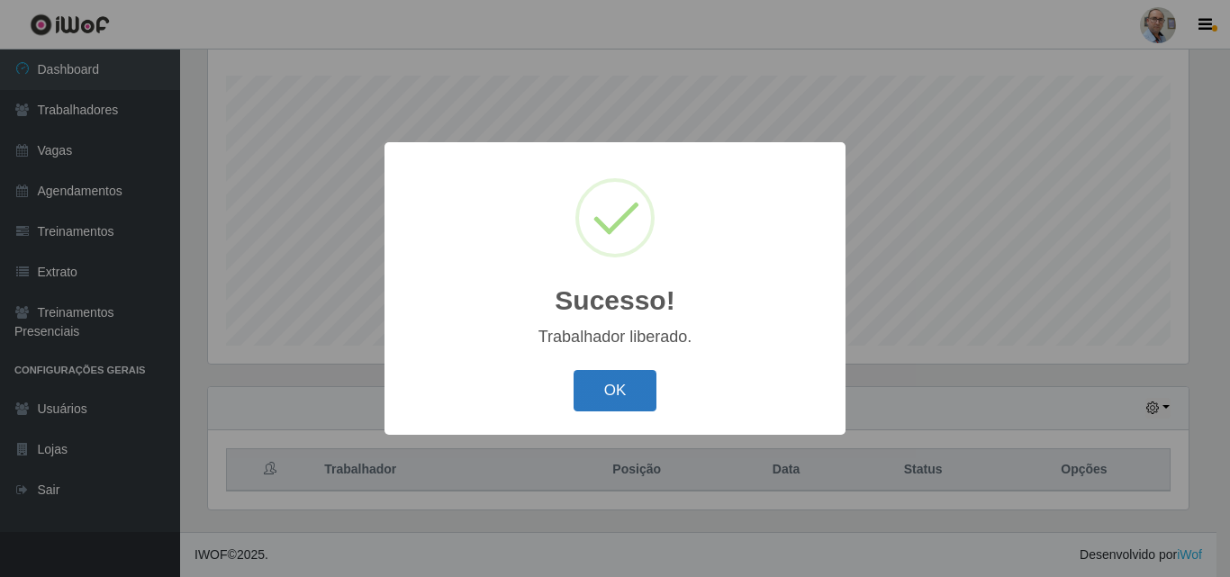
click at [627, 393] on button "OK" at bounding box center [616, 391] width 84 height 42
